Goal: Ask a question

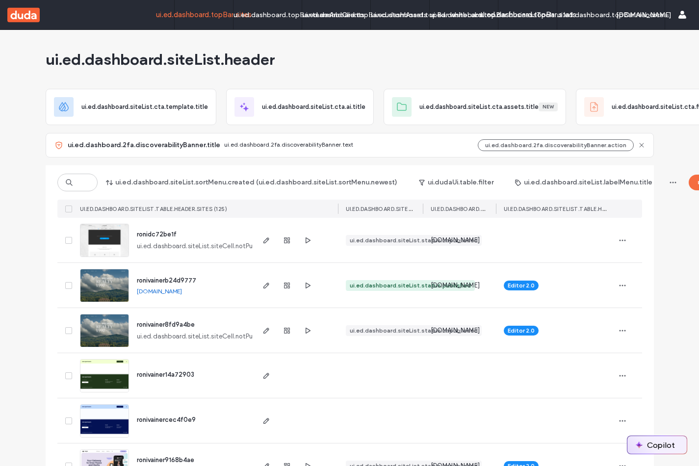
click at [657, 440] on button "Copilot" at bounding box center [657, 445] width 59 height 18
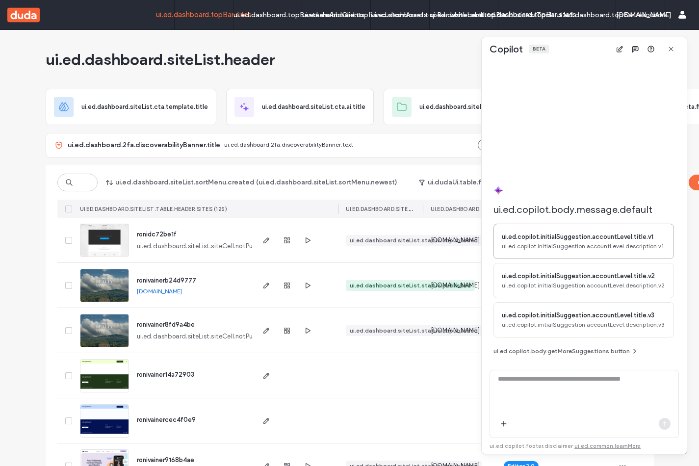
click at [560, 252] on div "ui.ed.copilot.initialSuggestion.accountLevel.title.v1 ui.ed.copilot.initialSugg…" at bounding box center [584, 241] width 181 height 35
type textarea "**********"
click at [660, 422] on span "button" at bounding box center [665, 424] width 12 height 12
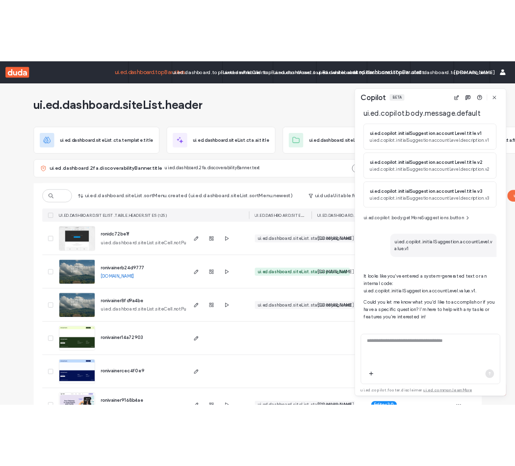
scroll to position [52, 0]
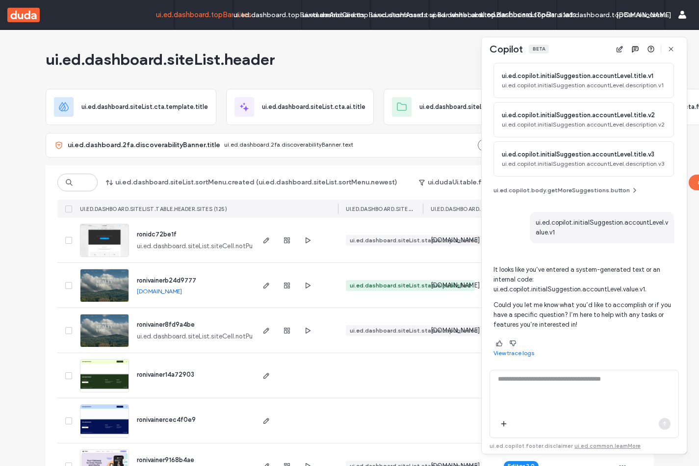
click at [529, 354] on link "View trace logs" at bounding box center [514, 353] width 41 height 8
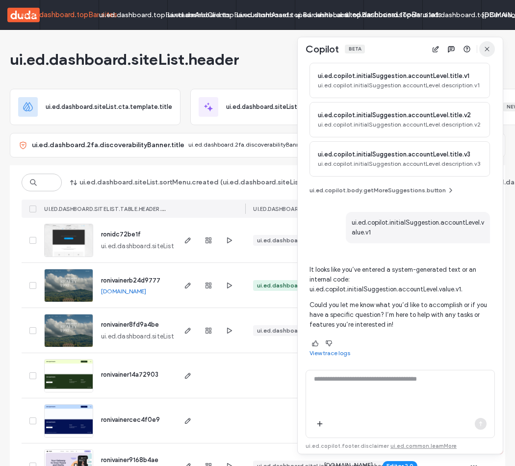
click at [483, 52] on icon "button" at bounding box center [487, 49] width 8 height 8
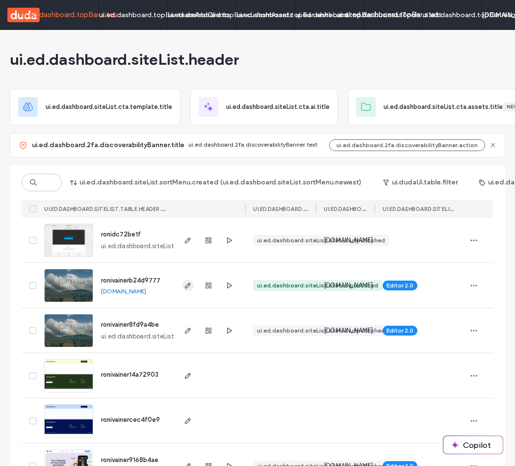
click at [186, 283] on use "button" at bounding box center [188, 286] width 6 height 6
